Goal: Task Accomplishment & Management: Manage account settings

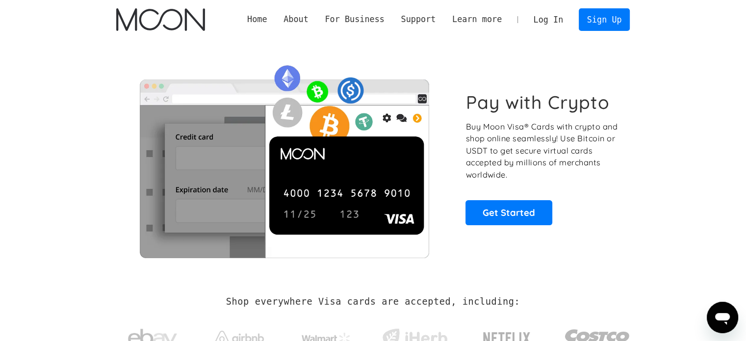
click at [546, 19] on link "Log In" at bounding box center [548, 20] width 46 height 22
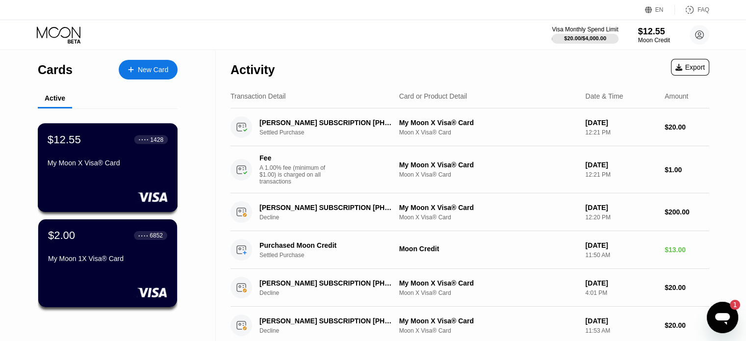
click at [137, 180] on div "$12.55 ● ● ● ● 1428 My Moon X Visa® Card" at bounding box center [108, 167] width 140 height 89
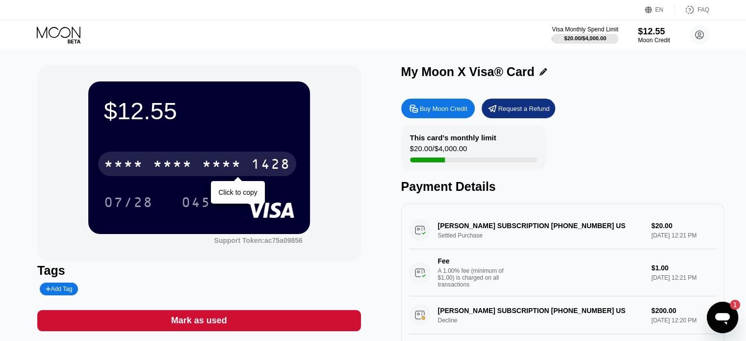
click at [216, 170] on div "* * * *" at bounding box center [221, 165] width 39 height 16
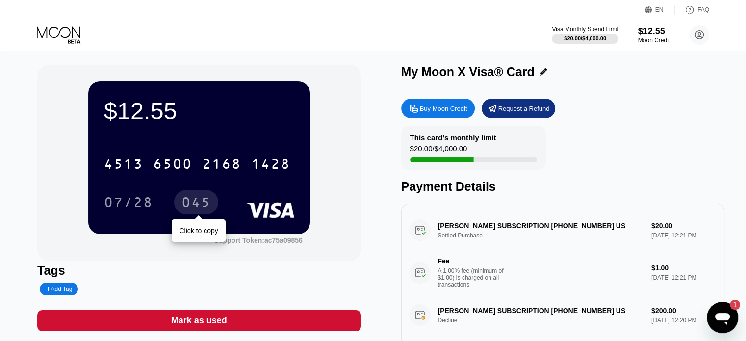
click at [194, 205] on div "045" at bounding box center [196, 204] width 29 height 16
